Goal: Information Seeking & Learning: Find specific fact

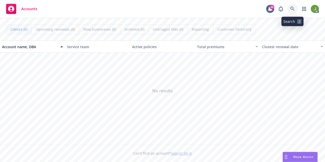
click at [290, 11] on link at bounding box center [292, 9] width 10 height 10
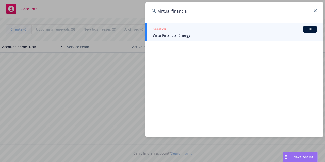
type input "virtual financial"
click at [215, 33] on span "Virtu Financial Energy" at bounding box center [235, 35] width 164 height 5
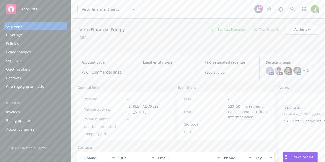
click at [18, 111] on div "Invoices" at bounding box center [13, 112] width 14 height 8
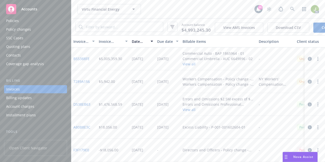
click at [85, 61] on link "B55388FE" at bounding box center [81, 58] width 16 height 5
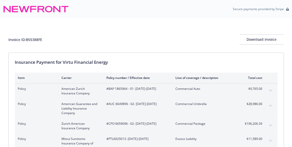
scroll to position [49, 0]
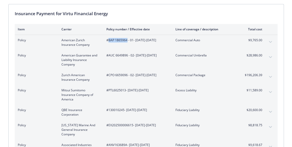
drag, startPoint x: 126, startPoint y: 40, endPoint x: 108, endPoint y: 42, distance: 18.3
click at [108, 42] on span "#BAP 1865964 - 01 - [DATE]-[DATE]" at bounding box center [136, 40] width 61 height 5
copy span "BAP 1865964"
drag, startPoint x: 132, startPoint y: 55, endPoint x: 109, endPoint y: 55, distance: 23.6
click at [109, 55] on span "#AUC 6649896 - 02 - [DATE]-[DATE]" at bounding box center [136, 55] width 61 height 5
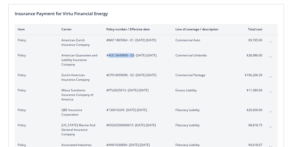
copy span "AUC 6649896 - 02"
drag, startPoint x: 134, startPoint y: 75, endPoint x: 108, endPoint y: 75, distance: 25.4
click at [108, 75] on span "#CPO 6659096 - 02 - [DATE]-[DATE]" at bounding box center [136, 75] width 61 height 5
copy span "CPO 6659096 - 02"
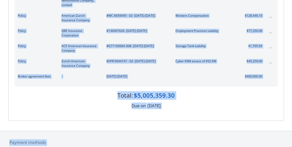
scroll to position [1252, 0]
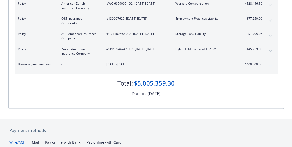
drag, startPoint x: 108, startPoint y: 90, endPoint x: 266, endPoint y: 53, distance: 162.4
copy tbody "Policy American Zurich Insurance Company #BAP 1865964 - 01 - [DATE]-[DATE] Comm…"
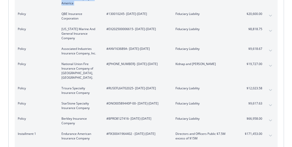
scroll to position [0, 0]
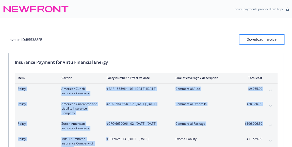
click at [254, 41] on div "Download Invoice" at bounding box center [261, 40] width 44 height 10
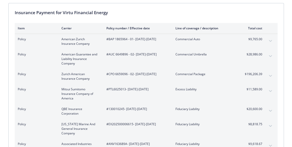
scroll to position [53, 0]
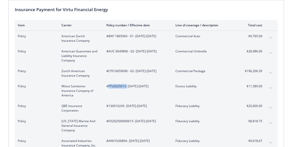
drag, startPoint x: 126, startPoint y: 85, endPoint x: 109, endPoint y: 86, distance: 17.5
click at [109, 86] on span "#PTL6025013 - 07/20/2025-07/31/2026" at bounding box center [136, 86] width 61 height 5
drag, startPoint x: 123, startPoint y: 105, endPoint x: 108, endPoint y: 105, distance: 15.0
click at [108, 105] on span "#130010245 - 07/20/2025-07/31/2026" at bounding box center [136, 106] width 61 height 5
drag, startPoint x: 126, startPoint y: 86, endPoint x: 108, endPoint y: 86, distance: 18.0
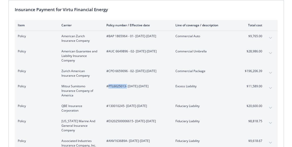
click at [108, 86] on span "#PTL6025013 - 07/20/2025-07/31/2026" at bounding box center [136, 86] width 61 height 5
copy span "PTL6025013"
drag, startPoint x: 123, startPoint y: 106, endPoint x: 107, endPoint y: 106, distance: 16.2
click at [107, 106] on span "#130010245 - 07/20/2025-07/31/2026" at bounding box center [136, 106] width 61 height 5
copy span "130010245"
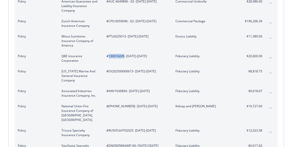
scroll to position [105, 0]
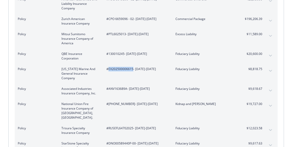
drag, startPoint x: 132, startPoint y: 70, endPoint x: 108, endPoint y: 68, distance: 23.4
click at [108, 68] on span "#EX202500006615 - 07/20/2025-07/31/2026" at bounding box center [136, 69] width 61 height 5
copy span "EX202500006615"
drag, startPoint x: 127, startPoint y: 87, endPoint x: 107, endPoint y: 90, distance: 19.8
click at [107, 90] on span "#ANV163689A - 07/20/2025-07/31/2026" at bounding box center [136, 89] width 61 height 5
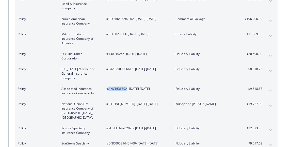
copy span "ANV163689A"
drag, startPoint x: 127, startPoint y: 104, endPoint x: 108, endPoint y: 104, distance: 18.8
click at [108, 104] on span "#01-824-49-35 - 07/20/2025-07/20/2028" at bounding box center [136, 104] width 61 height 5
copy span "01-824-49-35"
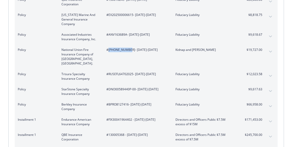
scroll to position [160, 0]
drag, startPoint x: 133, startPoint y: 70, endPoint x: 108, endPoint y: 70, distance: 24.6
click at [108, 72] on span "#RUSEFL64702025 - 07/20/2025-07/31/2026" at bounding box center [136, 74] width 61 height 5
copy span "RUSEFL64702025"
drag, startPoint x: 134, startPoint y: 84, endPoint x: 107, endPoint y: 85, distance: 27.4
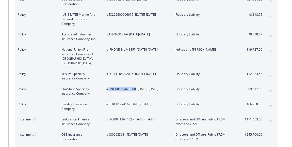
click at [107, 87] on span "#DNO00589440P-00 - 07/20/2025-07/31/2026" at bounding box center [136, 89] width 61 height 5
copy span "DNO00589440P-00"
drag, startPoint x: 129, startPoint y: 98, endPoint x: 108, endPoint y: 101, distance: 21.2
click at [108, 102] on span "#BPRO8127416 - 07/20/2025-07/31/2026" at bounding box center [136, 104] width 61 height 5
copy span "BPRO8127416"
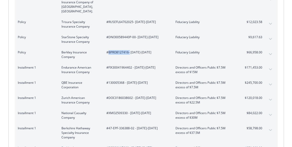
scroll to position [212, 0]
drag, startPoint x: 132, startPoint y: 61, endPoint x: 108, endPoint y: 63, distance: 24.2
click at [108, 65] on span "#FIX30041964402 - [DATE]-[DATE]" at bounding box center [136, 67] width 61 height 5
copy span "FIX30041964402"
drag, startPoint x: 123, startPoint y: 77, endPoint x: 107, endPoint y: 78, distance: 16.1
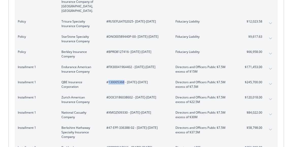
click at [107, 80] on span "#130005368 - [DATE]-[DATE]" at bounding box center [136, 82] width 61 height 5
copy span "130005368"
drag, startPoint x: 132, startPoint y: 94, endPoint x: 108, endPoint y: 92, distance: 23.9
click at [108, 95] on span "#DOC0186038602 - [DATE]-[DATE]" at bounding box center [136, 97] width 61 height 5
drag, startPoint x: 127, startPoint y: 108, endPoint x: 109, endPoint y: 108, distance: 18.8
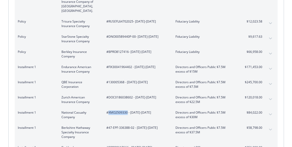
click at [109, 111] on span "#XMO2509330 - [DATE]-[DATE]" at bounding box center [136, 113] width 61 height 5
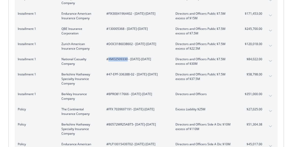
scroll to position [265, 0]
drag, startPoint x: 135, startPoint y: 70, endPoint x: 109, endPoint y: 70, distance: 26.1
click at [109, 73] on span "#47-EPF-336388-02 - [DATE]-[DATE]" at bounding box center [136, 75] width 61 height 5
